Goal: Information Seeking & Learning: Find specific page/section

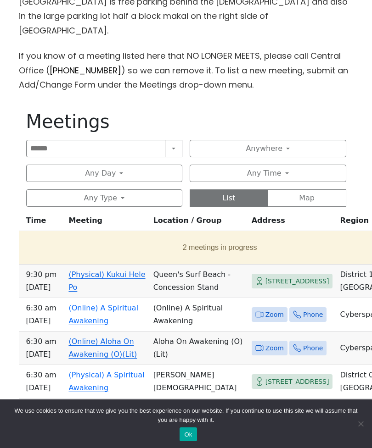
scroll to position [410, 0]
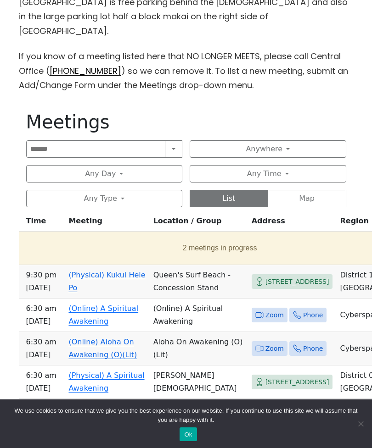
click at [154, 165] on button "Any Day" at bounding box center [104, 173] width 157 height 17
click at [153, 165] on button "Any Day" at bounding box center [104, 173] width 157 height 17
click at [145, 165] on button "Any Day" at bounding box center [104, 173] width 157 height 17
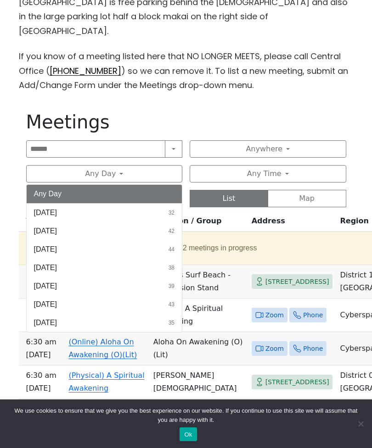
click at [92, 314] on button "[DATE] 35" at bounding box center [105, 323] width 156 height 18
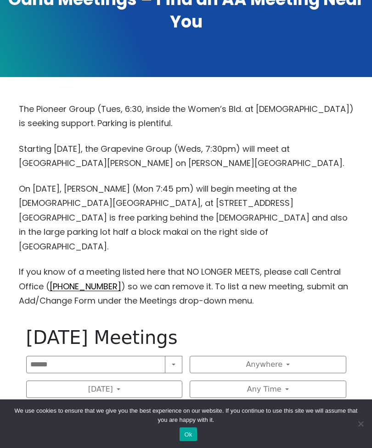
scroll to position [203, 0]
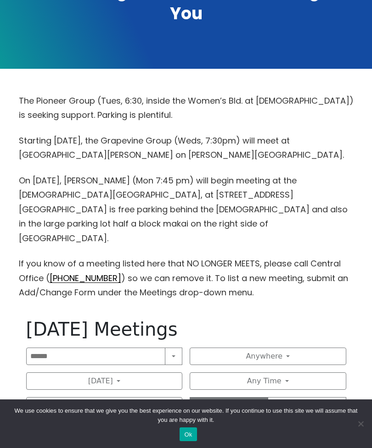
click at [136, 373] on button "[DATE]" at bounding box center [104, 381] width 157 height 17
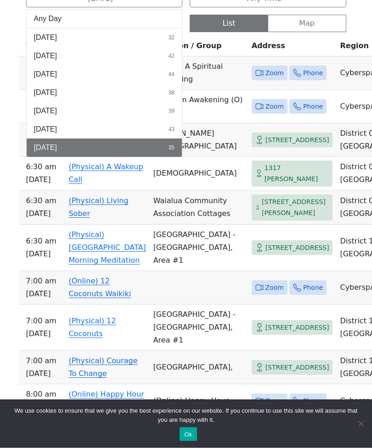
scroll to position [586, 0]
click at [53, 124] on span "[DATE]" at bounding box center [45, 129] width 23 height 11
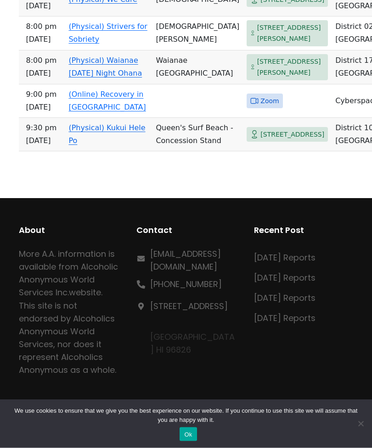
scroll to position [2193, 0]
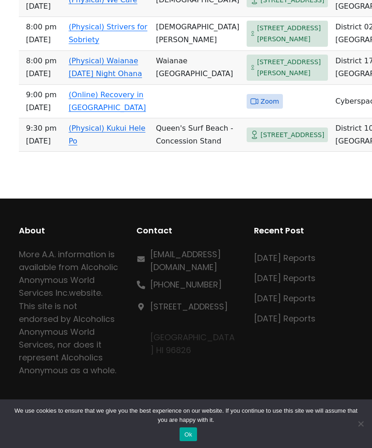
click at [252, 106] on icon at bounding box center [254, 101] width 8 height 8
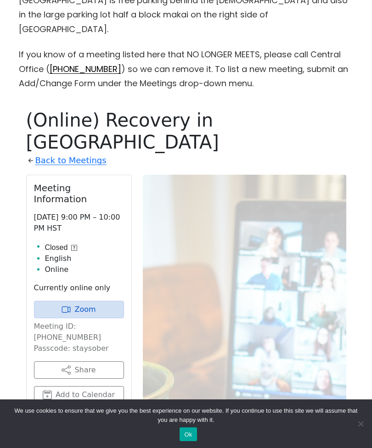
scroll to position [409, 0]
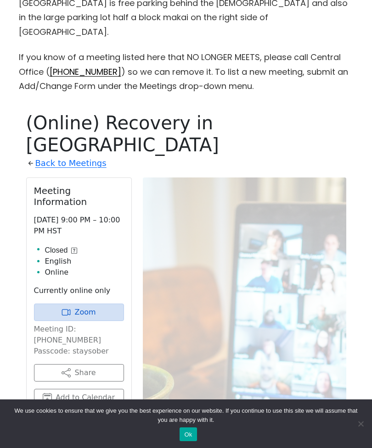
click at [95, 304] on link "Zoom" at bounding box center [79, 312] width 90 height 17
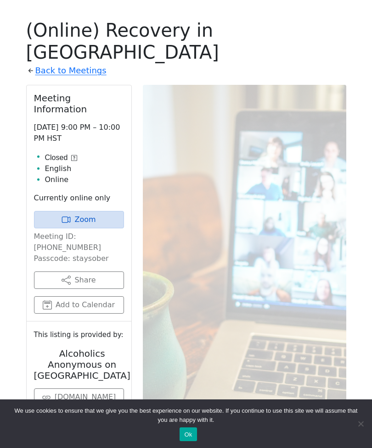
click at [105, 211] on link "Zoom" at bounding box center [79, 219] width 90 height 17
